Goal: Task Accomplishment & Management: Manage account settings

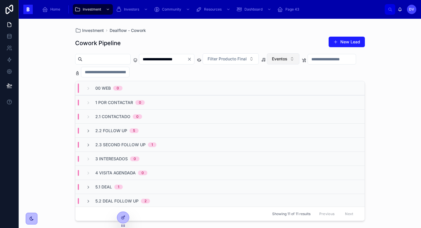
click at [300, 59] on button "Eventos" at bounding box center [283, 58] width 32 height 11
click at [283, 85] on div "None" at bounding box center [294, 82] width 70 height 9
click at [155, 100] on div "1 Por Contactar 3" at bounding box center [220, 102] width 289 height 14
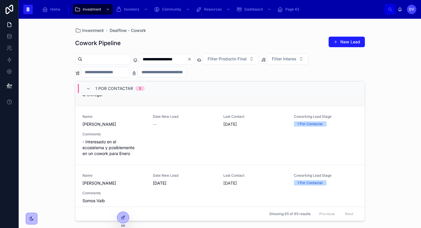
scroll to position [104, 0]
click at [159, 138] on div "Name [PERSON_NAME] Date New Lead -- Last Contact [DATE] Coworking Lead Stage 1 …" at bounding box center [220, 135] width 275 height 42
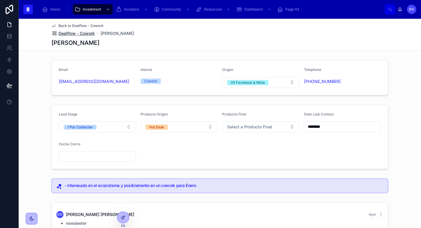
click at [88, 34] on span "Dealflow - Cowork" at bounding box center [77, 33] width 36 height 6
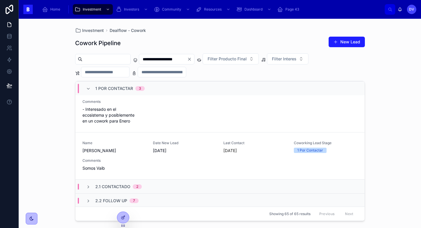
scroll to position [136, 0]
click at [139, 155] on div "Name [PERSON_NAME] Date New Lead [DATE] Last Contact [DATE] Coworking Lead Stag…" at bounding box center [220, 155] width 275 height 30
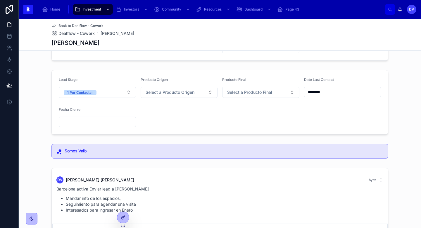
scroll to position [34, 0]
click at [88, 35] on span "Dealflow - Cowork" at bounding box center [77, 33] width 36 height 6
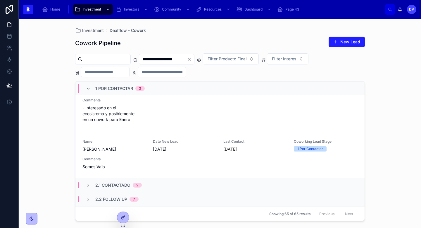
scroll to position [136, 0]
click at [120, 153] on span "[PERSON_NAME]" at bounding box center [115, 150] width 64 height 6
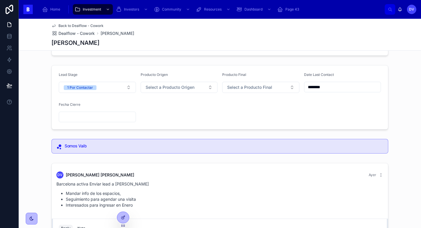
scroll to position [34, 0]
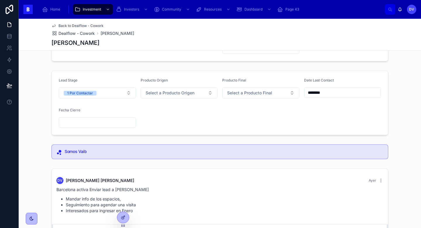
click at [334, 94] on input "********" at bounding box center [343, 92] width 77 height 8
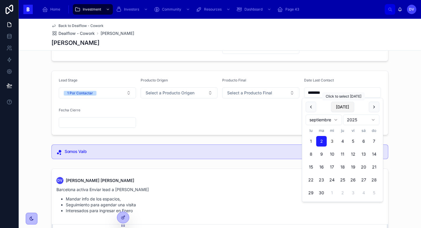
click at [349, 109] on button "[DATE]" at bounding box center [342, 107] width 23 height 11
type input "********"
click at [244, 127] on form "Lead Stage 1 Por Contactar Producto Origen Select a Producto Origen Producto Fi…" at bounding box center [220, 103] width 337 height 64
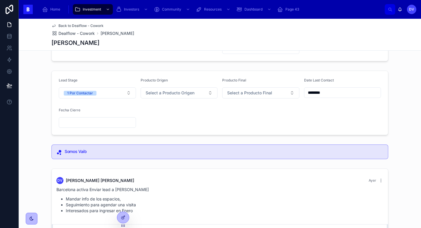
click at [106, 126] on input "text" at bounding box center [97, 122] width 77 height 8
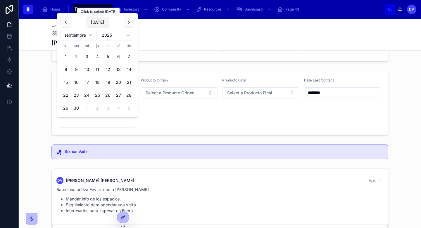
click at [96, 23] on button "[DATE]" at bounding box center [97, 22] width 23 height 11
type input "********"
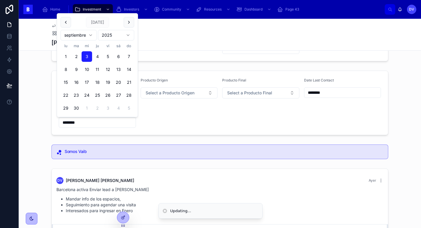
click at [158, 137] on div "Lead Stage 1 Por Contactar Producto Origen Select a Producto Origen Producto Fi…" at bounding box center [220, 102] width 403 height 69
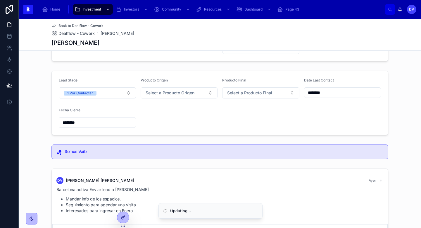
scroll to position [115, 0]
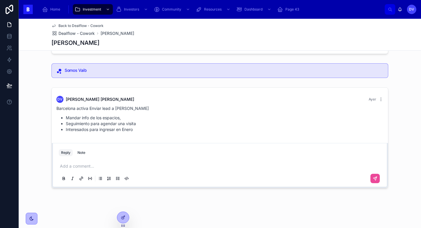
click at [96, 169] on div "Add a comment..." at bounding box center [220, 172] width 323 height 25
click at [84, 166] on p at bounding box center [221, 166] width 323 height 6
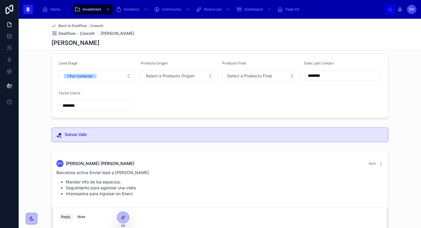
scroll to position [45, 0]
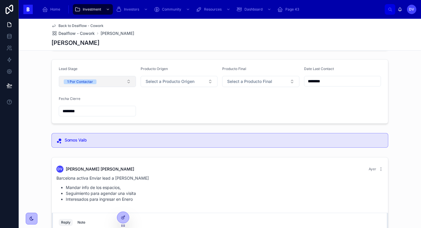
click at [127, 80] on button "1 Por Contactar" at bounding box center [97, 81] width 77 height 11
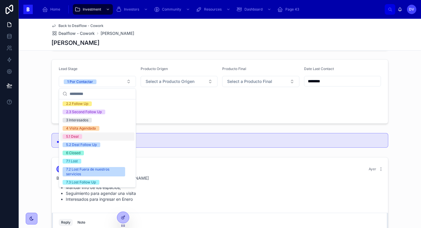
scroll to position [34, 0]
click at [92, 184] on div "7.3 Lost Follow Up" at bounding box center [81, 181] width 30 height 5
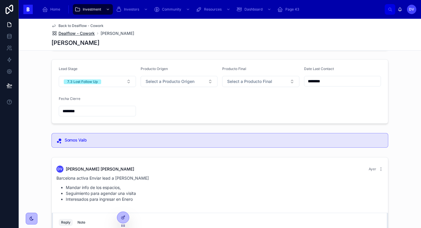
click at [91, 33] on span "Dealflow - Cowork" at bounding box center [77, 33] width 36 height 6
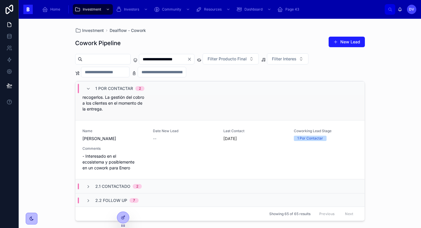
scroll to position [90, 0]
click at [169, 152] on div "Name [PERSON_NAME] Date New Lead -- Last Contact [DATE] Coworking Lead Stage 1 …" at bounding box center [220, 149] width 275 height 42
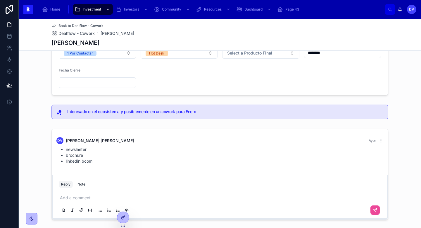
scroll to position [105, 0]
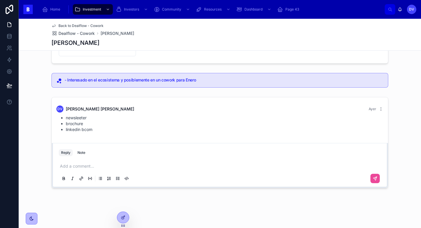
click at [78, 164] on p at bounding box center [221, 166] width 323 height 6
click at [60, 163] on p "**********" at bounding box center [221, 166] width 323 height 6
click at [377, 178] on icon at bounding box center [375, 178] width 5 height 5
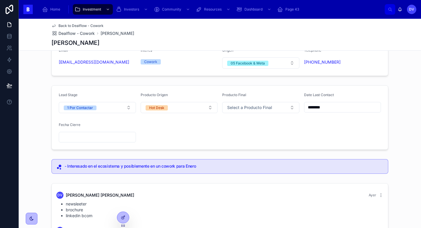
scroll to position [18, 0]
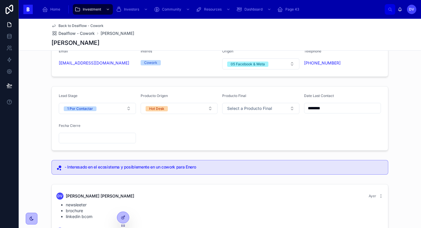
click at [335, 109] on input "********" at bounding box center [343, 108] width 77 height 8
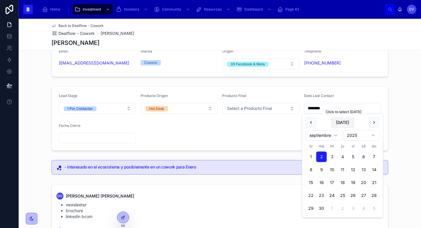
click at [343, 124] on button "[DATE]" at bounding box center [342, 122] width 23 height 11
type input "********"
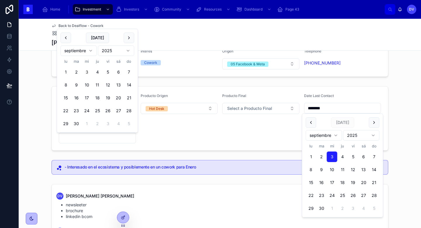
click at [107, 140] on input "text" at bounding box center [97, 138] width 77 height 8
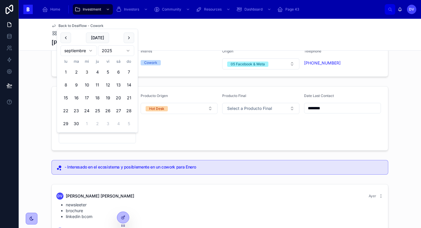
click at [100, 34] on button "[DATE]" at bounding box center [97, 37] width 23 height 11
type input "********"
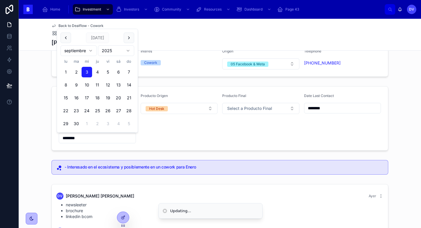
click at [154, 139] on form "Lead Stage 1 Por Contactar Producto Origen Hot Desk Producto Final Select a Pro…" at bounding box center [220, 118] width 337 height 64
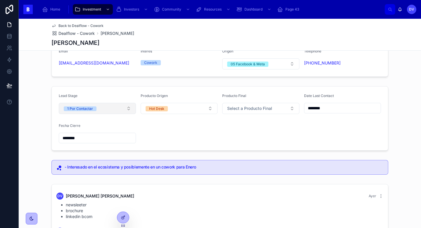
click at [129, 109] on button "1 Por Contactar" at bounding box center [97, 108] width 77 height 11
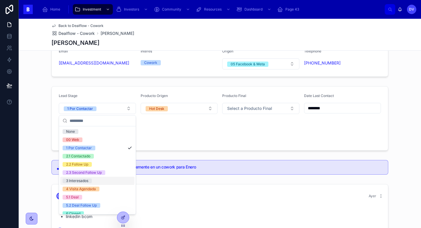
scroll to position [34, 0]
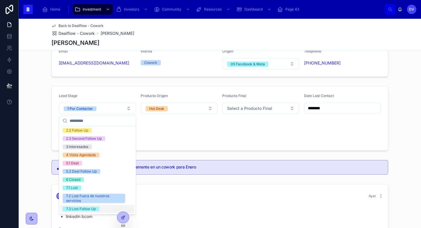
click at [96, 209] on div "7.3 Lost Follow Up" at bounding box center [81, 208] width 30 height 5
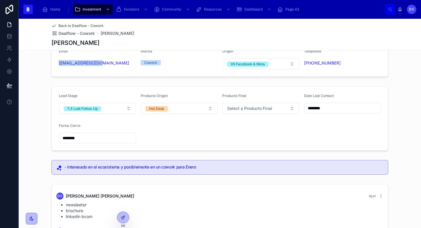
scroll to position [0, 0]
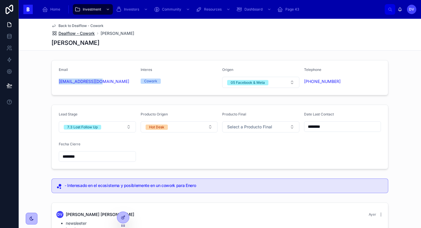
click at [88, 33] on span "Dealflow - Cowork" at bounding box center [77, 33] width 36 height 6
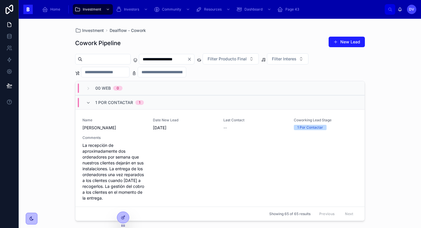
click at [191, 60] on icon "Clear" at bounding box center [189, 59] width 2 height 2
click at [129, 104] on span "1 Por Contactar" at bounding box center [114, 103] width 38 height 6
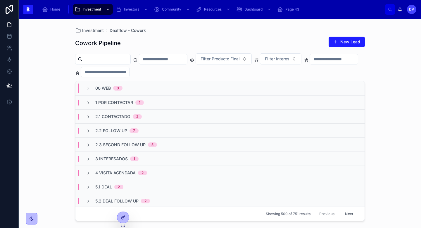
click at [155, 131] on div "2.2 Follow Up 7" at bounding box center [220, 130] width 289 height 14
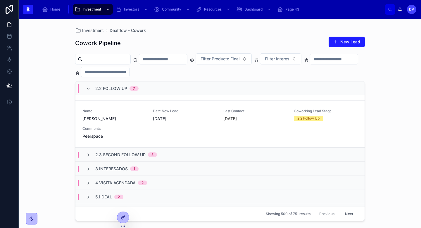
scroll to position [337, 0]
